Goal: Task Accomplishment & Management: Manage account settings

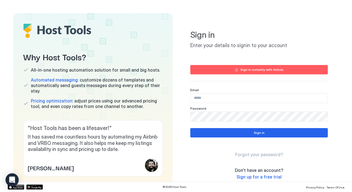
click at [241, 71] on div "Sign in instantly with Airbnb" at bounding box center [262, 69] width 43 height 5
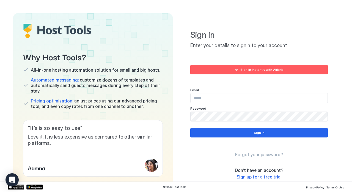
click at [250, 70] on div "Sign in instantly with Airbnb" at bounding box center [262, 69] width 43 height 5
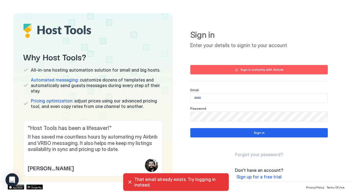
click at [228, 98] on input "Input Field" at bounding box center [259, 97] width 137 height 9
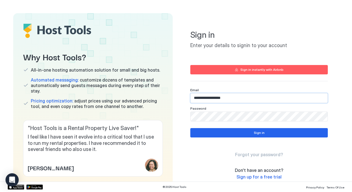
type input "**********"
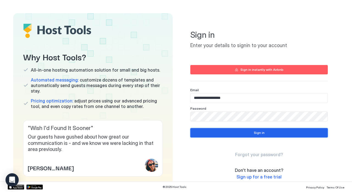
click at [240, 134] on button "Sign in" at bounding box center [260, 132] width 138 height 9
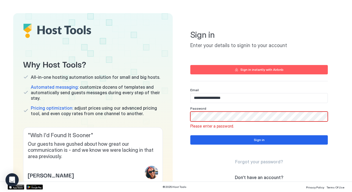
click at [259, 163] on span "Forgot your password?" at bounding box center [259, 162] width 48 height 6
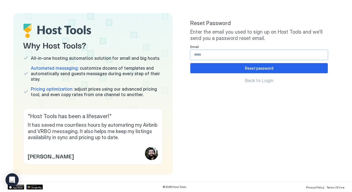
click at [242, 55] on input "Input Field" at bounding box center [259, 54] width 137 height 9
type input "**********"
click at [232, 67] on button "Reset password" at bounding box center [260, 68] width 138 height 10
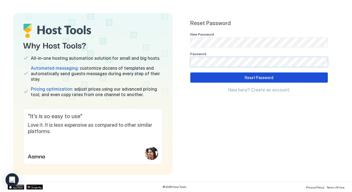
click at [248, 78] on div "Reset Password" at bounding box center [259, 78] width 29 height 6
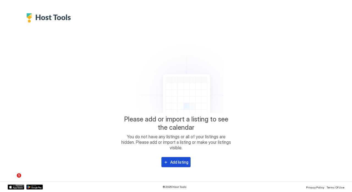
click at [172, 162] on div "Add listing" at bounding box center [179, 162] width 18 height 6
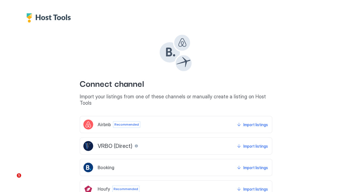
click at [190, 117] on div "Airbnb Recommended Import listings" at bounding box center [176, 124] width 193 height 17
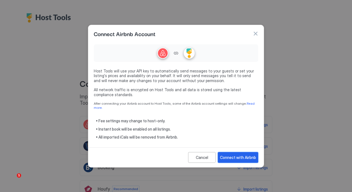
click at [250, 154] on div "Connect with Airbnb" at bounding box center [238, 157] width 36 height 6
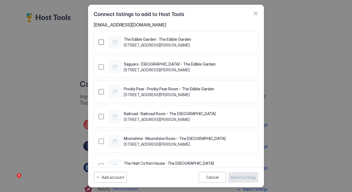
click at [101, 41] on div "41717768" at bounding box center [102, 42] width 6 height 6
click at [103, 67] on div "41825097" at bounding box center [102, 67] width 6 height 6
click at [102, 87] on div "Prickly Pear · Prickly Pear Room - The Edible Garden [STREET_ADDRESS][PERSON_NA…" at bounding box center [157, 91] width 116 height 13
click at [100, 115] on div "816525968063794875" at bounding box center [102, 117] width 6 height 6
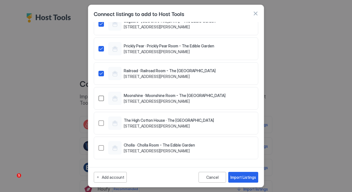
click at [102, 98] on div "816540755235244883" at bounding box center [102, 99] width 6 height 6
click at [107, 126] on div "The High Cotton House · The [GEOGRAPHIC_DATA] [STREET_ADDRESS][PERSON_NAME]" at bounding box center [157, 122] width 116 height 13
click at [99, 151] on div "Cholla · [GEOGRAPHIC_DATA] - The Edible Garden [STREET_ADDRESS][PERSON_NAME]" at bounding box center [147, 147] width 97 height 13
click at [251, 176] on div "Import Listings" at bounding box center [244, 177] width 26 height 6
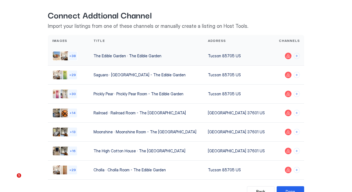
scroll to position [45, 0]
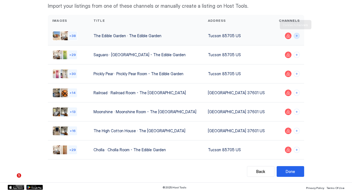
click at [294, 36] on button "Connect channels" at bounding box center [297, 36] width 6 height 6
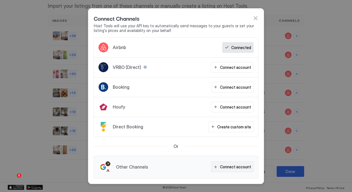
click at [237, 168] on div "Connect account" at bounding box center [235, 167] width 31 height 6
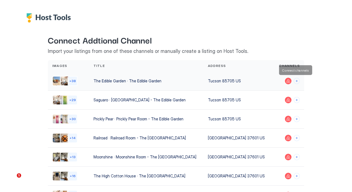
click at [294, 83] on div at bounding box center [297, 81] width 6 height 6
click at [298, 81] on button "Connect channels" at bounding box center [297, 81] width 6 height 6
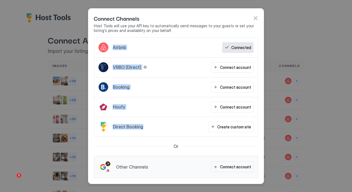
drag, startPoint x: 163, startPoint y: 130, endPoint x: 113, endPoint y: 43, distance: 100.5
click at [113, 43] on div "Airbnb Connected VRBO (Direct) Connect account Booking Connect account Houfy Co…" at bounding box center [176, 86] width 165 height 99
copy div "Airbnb Connected VRBO (Direct) Connect account Booking Connect account Houfy Co…"
click at [189, 55] on div "Airbnb Connected" at bounding box center [176, 48] width 164 height 20
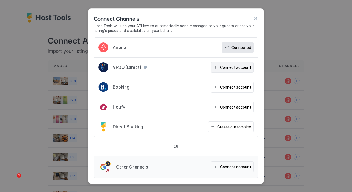
click at [241, 65] on div "Connect account" at bounding box center [235, 67] width 31 height 6
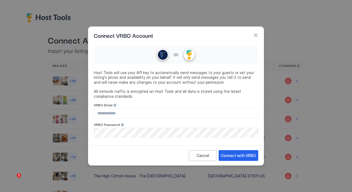
click at [155, 108] on div "VRBO Email" at bounding box center [176, 105] width 165 height 5
click at [152, 116] on input "Input Field" at bounding box center [176, 112] width 164 height 9
type input "**********"
click at [231, 158] on div "Connect with VRBO" at bounding box center [238, 156] width 35 height 6
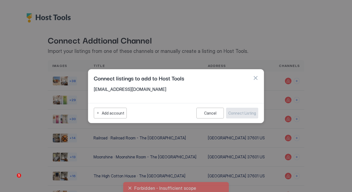
click at [204, 87] on span "[EMAIL_ADDRESS][DOMAIN_NAME]" at bounding box center [176, 89] width 165 height 6
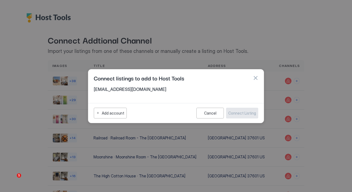
click at [112, 91] on span "[EMAIL_ADDRESS][DOMAIN_NAME]" at bounding box center [176, 89] width 165 height 6
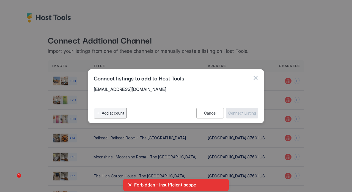
click at [112, 112] on div "Add account" at bounding box center [113, 113] width 23 height 6
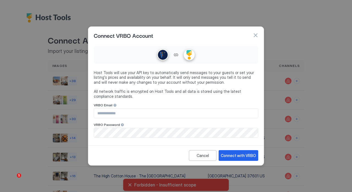
click at [155, 114] on input "Input Field" at bounding box center [176, 112] width 164 height 9
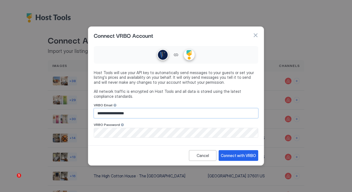
type input "**********"
click at [227, 152] on button "Connect with VRBO" at bounding box center [239, 155] width 40 height 11
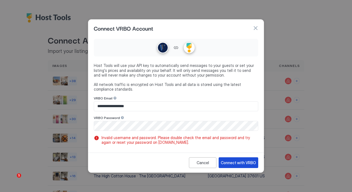
click at [243, 159] on button "Connect with VRBO" at bounding box center [239, 162] width 40 height 11
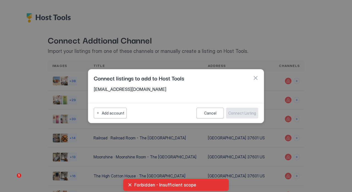
click at [157, 183] on span "Forbidden - Insufficient scope" at bounding box center [179, 185] width 90 height 6
click at [215, 111] on div "Cancel" at bounding box center [210, 113] width 12 height 5
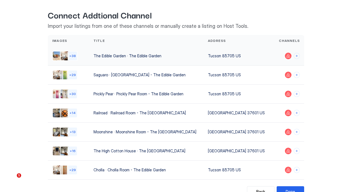
scroll to position [45, 0]
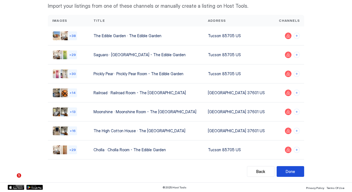
click at [298, 172] on button "Done" at bounding box center [291, 171] width 28 height 11
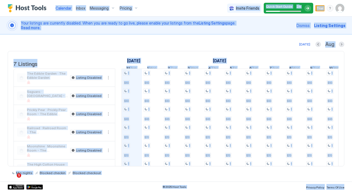
click at [343, 7] on img "User profile" at bounding box center [340, 8] width 9 height 9
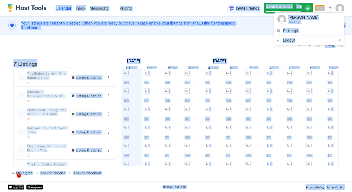
click at [343, 7] on div at bounding box center [176, 96] width 352 height 192
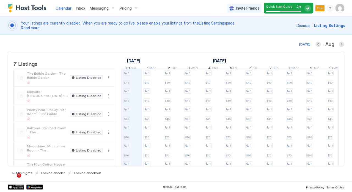
click at [341, 10] on img "User profile" at bounding box center [340, 8] width 9 height 9
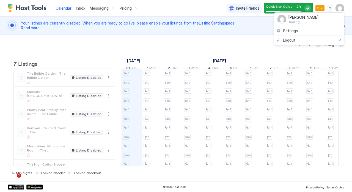
click at [131, 53] on div at bounding box center [176, 96] width 352 height 192
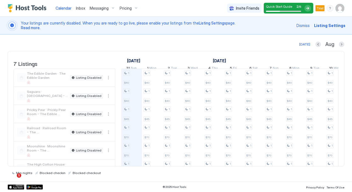
click at [21, 7] on img "Host Tools Logo" at bounding box center [28, 8] width 41 height 8
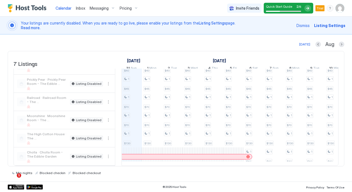
click at [28, 4] on img "Host Tools Logo" at bounding box center [28, 8] width 41 height 8
click at [345, 8] on div "Calendar Inbox Messaging Pricing Invite Friends Quick Start Guide 2 / 5 Trial JC" at bounding box center [176, 8] width 352 height 17
click at [334, 23] on span "Listing Settings" at bounding box center [329, 26] width 31 height 6
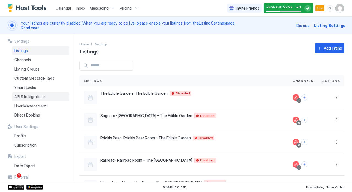
click at [31, 95] on span "API & Integrations" at bounding box center [29, 96] width 31 height 5
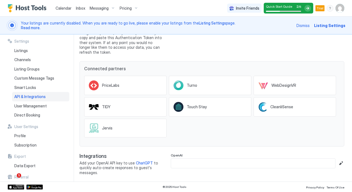
scroll to position [65, 0]
click at [29, 108] on span "User Management" at bounding box center [30, 106] width 32 height 5
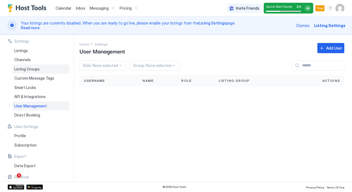
click at [52, 70] on div "Listing Groups" at bounding box center [40, 68] width 57 height 9
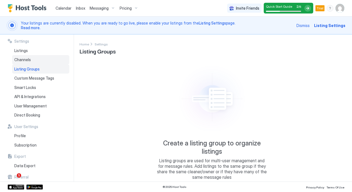
click at [48, 60] on div "Channels" at bounding box center [40, 59] width 57 height 9
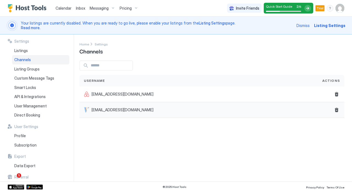
click at [87, 106] on div "[EMAIL_ADDRESS][DOMAIN_NAME]" at bounding box center [199, 110] width 239 height 16
click at [211, 107] on div "[EMAIL_ADDRESS][DOMAIN_NAME]" at bounding box center [199, 110] width 239 height 16
click at [335, 80] on span "Actions" at bounding box center [332, 80] width 18 height 5
click at [19, 48] on div "Listings" at bounding box center [40, 50] width 57 height 9
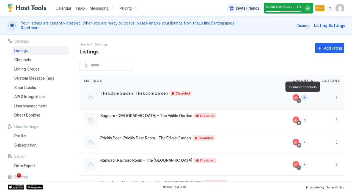
click at [303, 95] on button "Connect channels" at bounding box center [305, 97] width 6 height 6
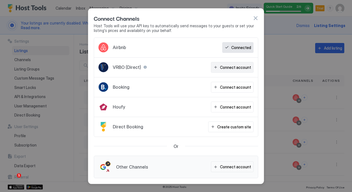
click at [241, 65] on div "Connect account" at bounding box center [235, 67] width 31 height 6
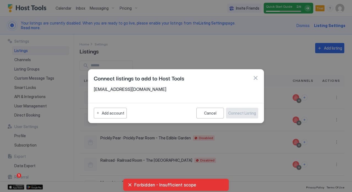
click at [254, 75] on button "button" at bounding box center [256, 78] width 6 height 6
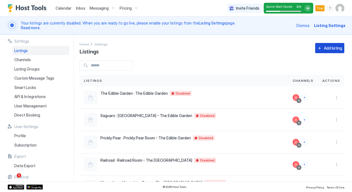
click at [326, 47] on div "Add listing" at bounding box center [333, 48] width 18 height 6
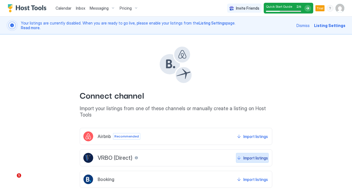
click at [265, 155] on button "Import listings" at bounding box center [252, 158] width 33 height 10
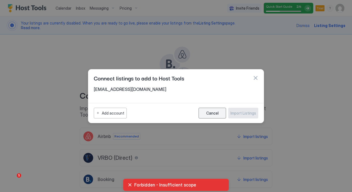
click at [209, 112] on div "Cancel" at bounding box center [213, 113] width 12 height 5
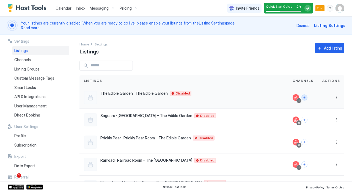
click at [303, 96] on button "Connect channels" at bounding box center [305, 97] width 6 height 6
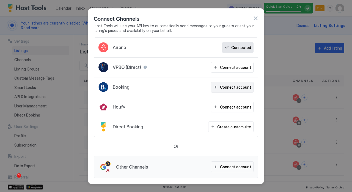
click at [241, 85] on div "Connect account" at bounding box center [235, 87] width 31 height 6
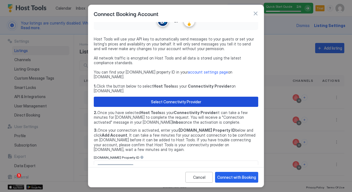
scroll to position [13, 0]
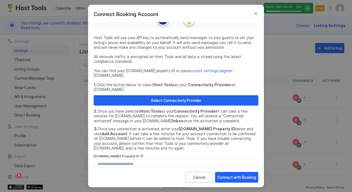
click at [194, 97] on div "Select Connectivity Provider" at bounding box center [176, 100] width 50 height 6
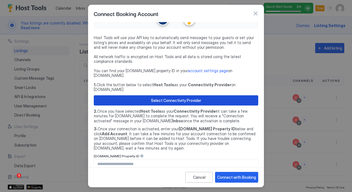
click at [165, 97] on div "Select Connectivity Provider" at bounding box center [176, 100] width 50 height 6
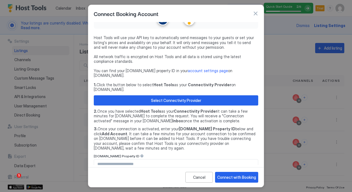
click at [146, 159] on input "Input Field" at bounding box center [176, 163] width 164 height 9
